Goal: Check status: Check status

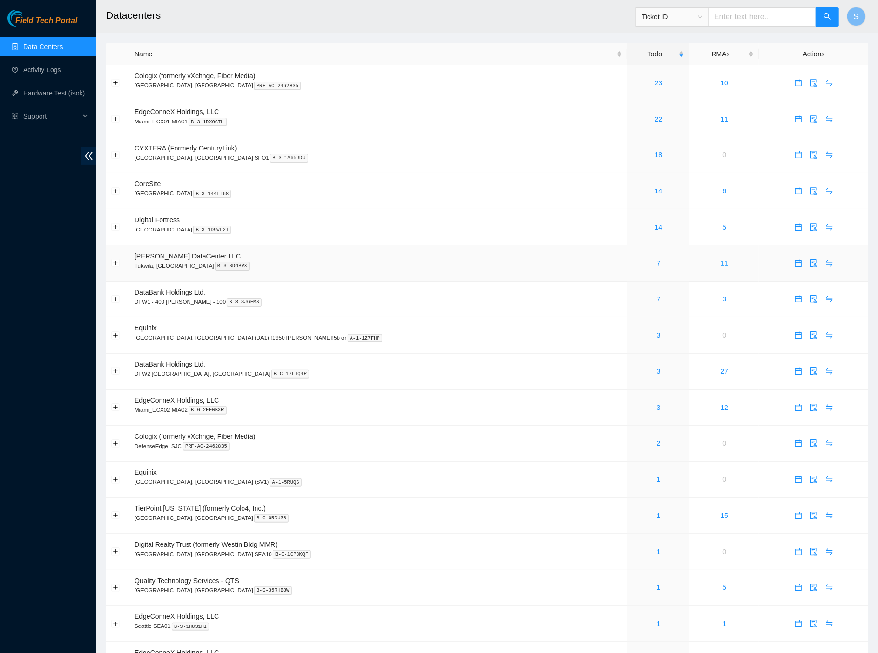
click at [720, 263] on link "11" at bounding box center [724, 263] width 8 height 8
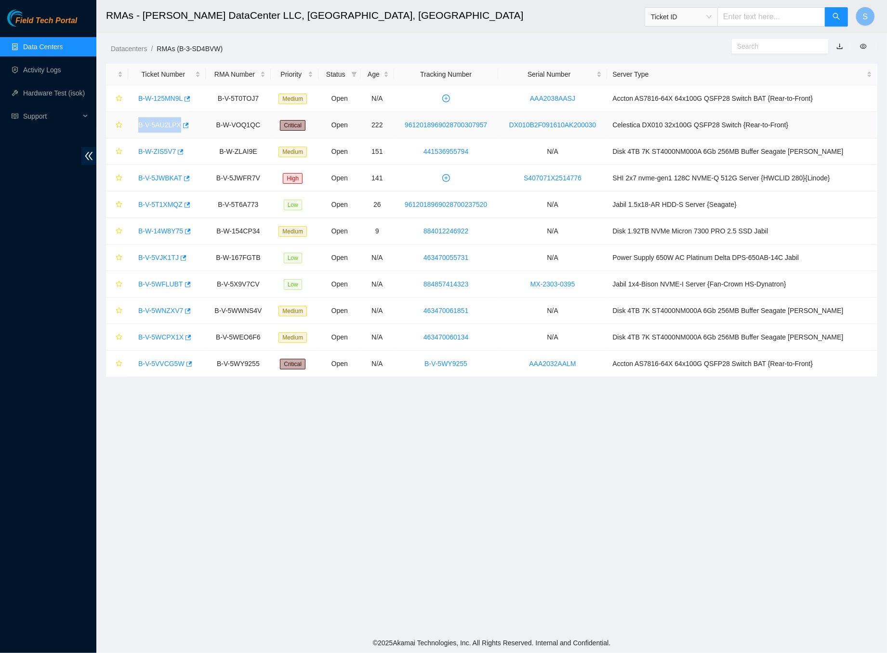
drag, startPoint x: 135, startPoint y: 122, endPoint x: 183, endPoint y: 126, distance: 47.9
click at [183, 126] on div "B-V-5AU2LPX" at bounding box center [166, 124] width 67 height 15
click at [242, 467] on main "RMAs - Sabey DataCenter LLC, Tukwila, WA Ticket ID S Datacenters / RMAs (B-3-SD…" at bounding box center [491, 316] width 791 height 632
drag, startPoint x: 135, startPoint y: 120, endPoint x: 184, endPoint y: 124, distance: 49.4
click at [184, 124] on div "B-V-5AU2LPX" at bounding box center [166, 124] width 67 height 15
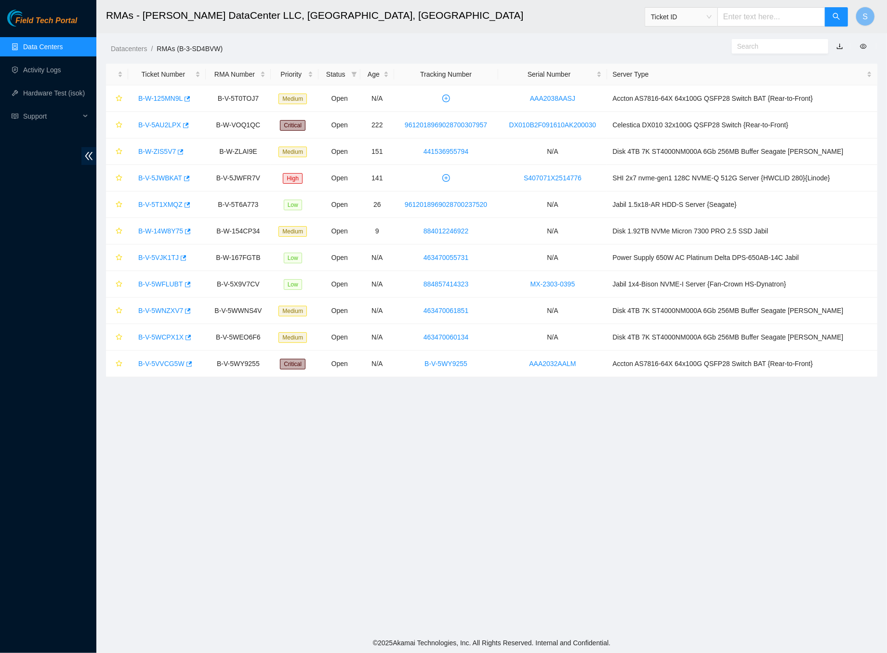
click at [760, 12] on input "text" at bounding box center [772, 16] width 108 height 19
drag, startPoint x: 133, startPoint y: 126, endPoint x: 182, endPoint y: 124, distance: 48.7
click at [182, 124] on div "B-V-5AU2LPX" at bounding box center [166, 124] width 67 height 15
copy link "B-V-5AU2LPX"
click at [802, 20] on input "text" at bounding box center [772, 16] width 108 height 19
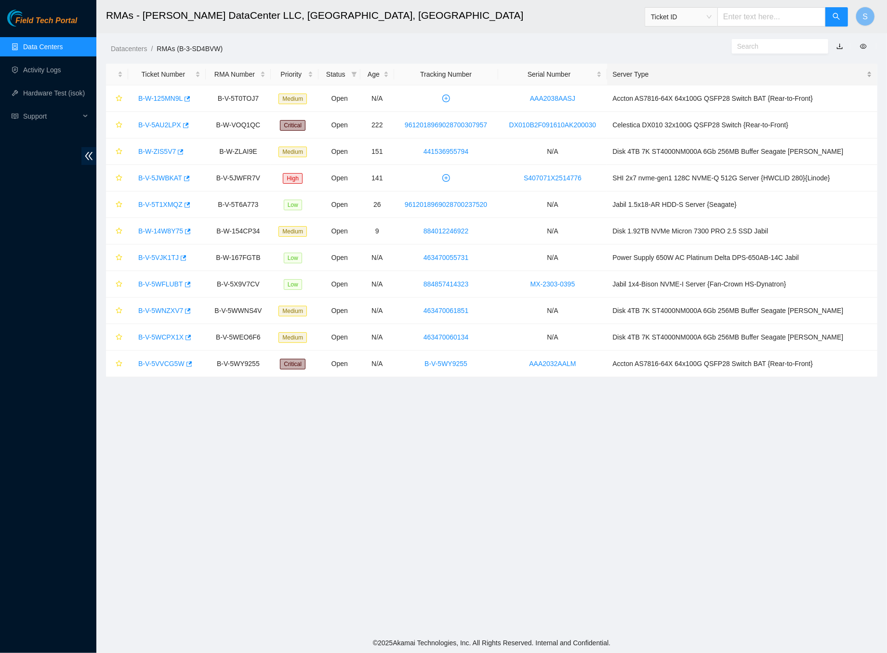
paste input "B-V-5AU2LPX"
type input "B-V-5AU2LPX"
drag, startPoint x: 135, startPoint y: 180, endPoint x: 186, endPoint y: 178, distance: 50.6
click at [186, 178] on div "B-V-5JWBKAT" at bounding box center [166, 177] width 67 height 15
copy div "B-V-5JWBKAT"
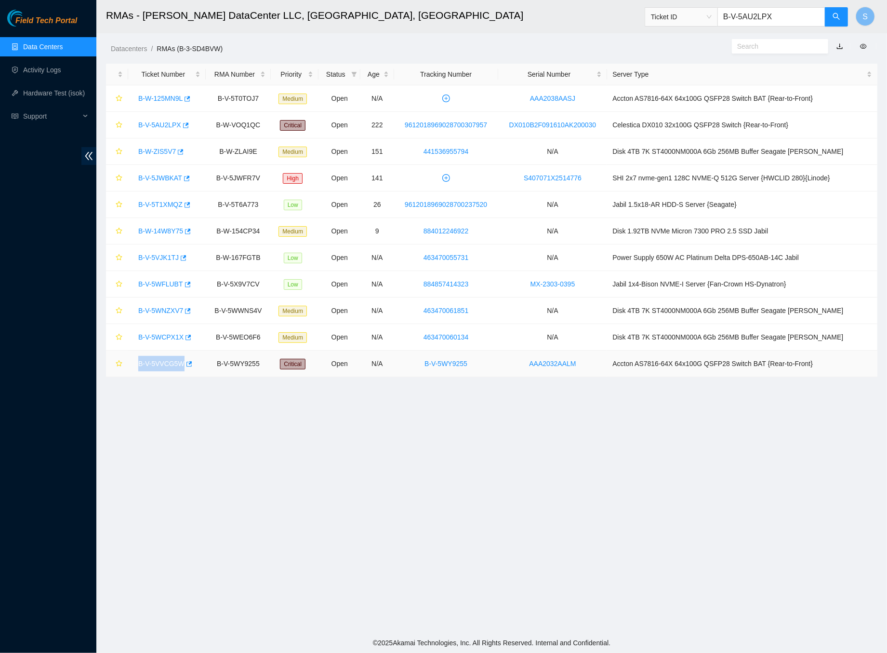
drag, startPoint x: 135, startPoint y: 367, endPoint x: 185, endPoint y: 365, distance: 49.7
click at [186, 365] on td "B-V-5VVCG5W" at bounding box center [167, 363] width 78 height 27
copy link "B-V-5VVCG5W"
click at [58, 20] on span "Field Tech Portal" at bounding box center [46, 20] width 62 height 9
